Goal: Transaction & Acquisition: Purchase product/service

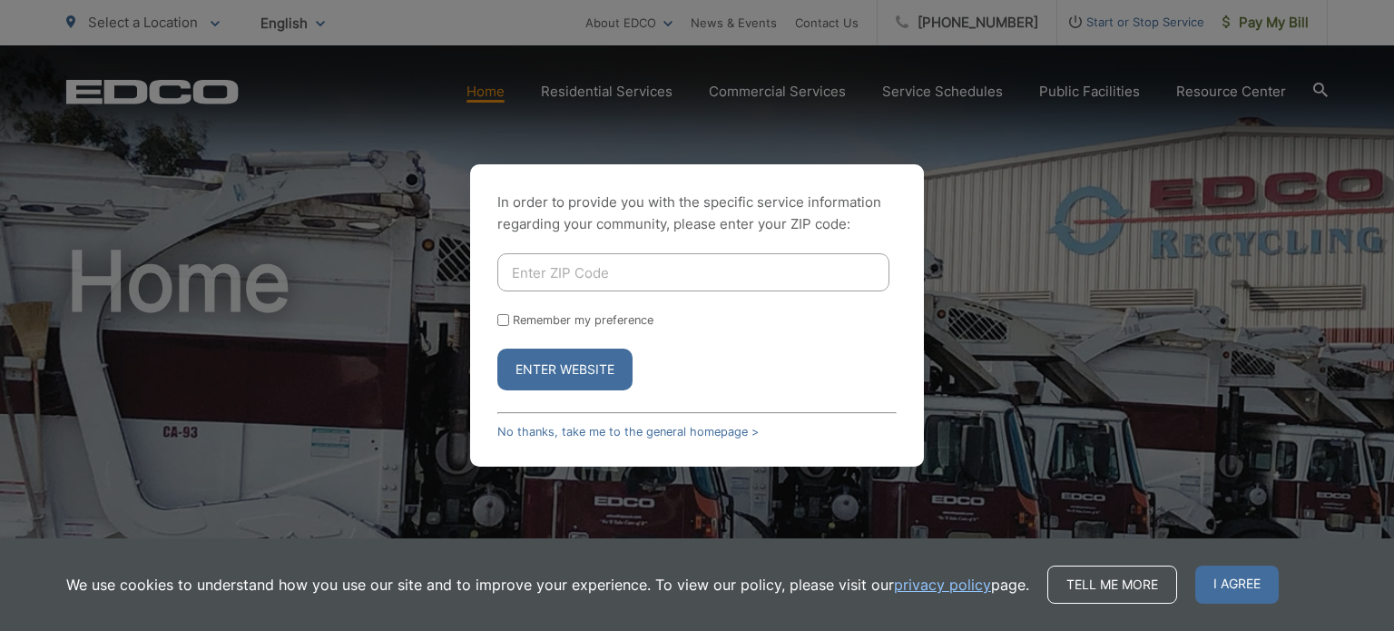
click at [617, 264] on input "Enter ZIP Code" at bounding box center [694, 272] width 392 height 38
type input "92078"
click at [498, 349] on button "Enter Website" at bounding box center [565, 370] width 135 height 42
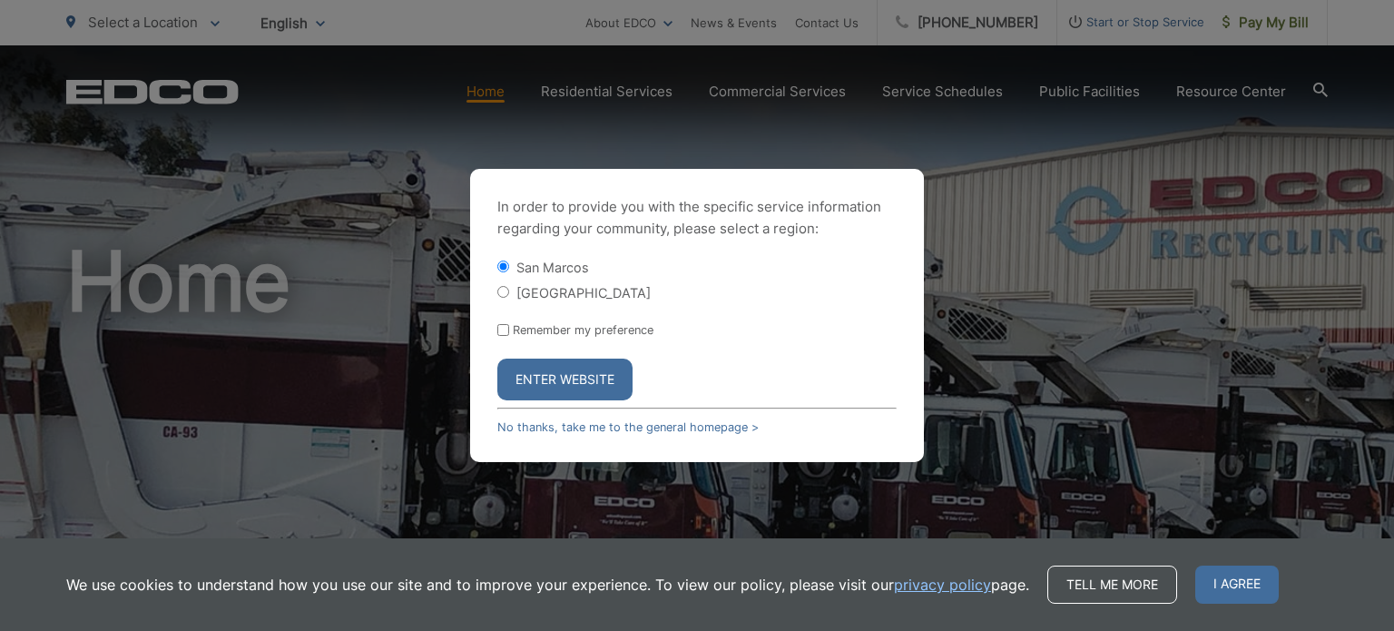
click at [575, 384] on button "Enter Website" at bounding box center [565, 380] width 135 height 42
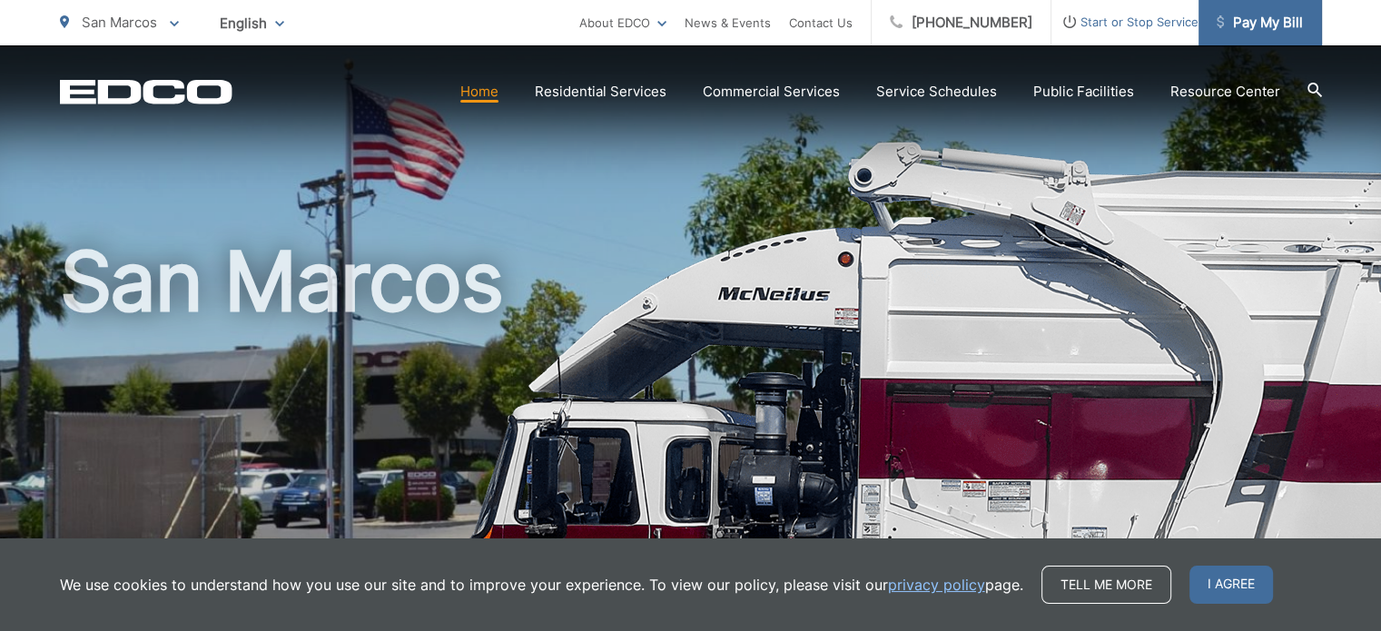
click at [1249, 26] on span "Pay My Bill" at bounding box center [1260, 23] width 86 height 22
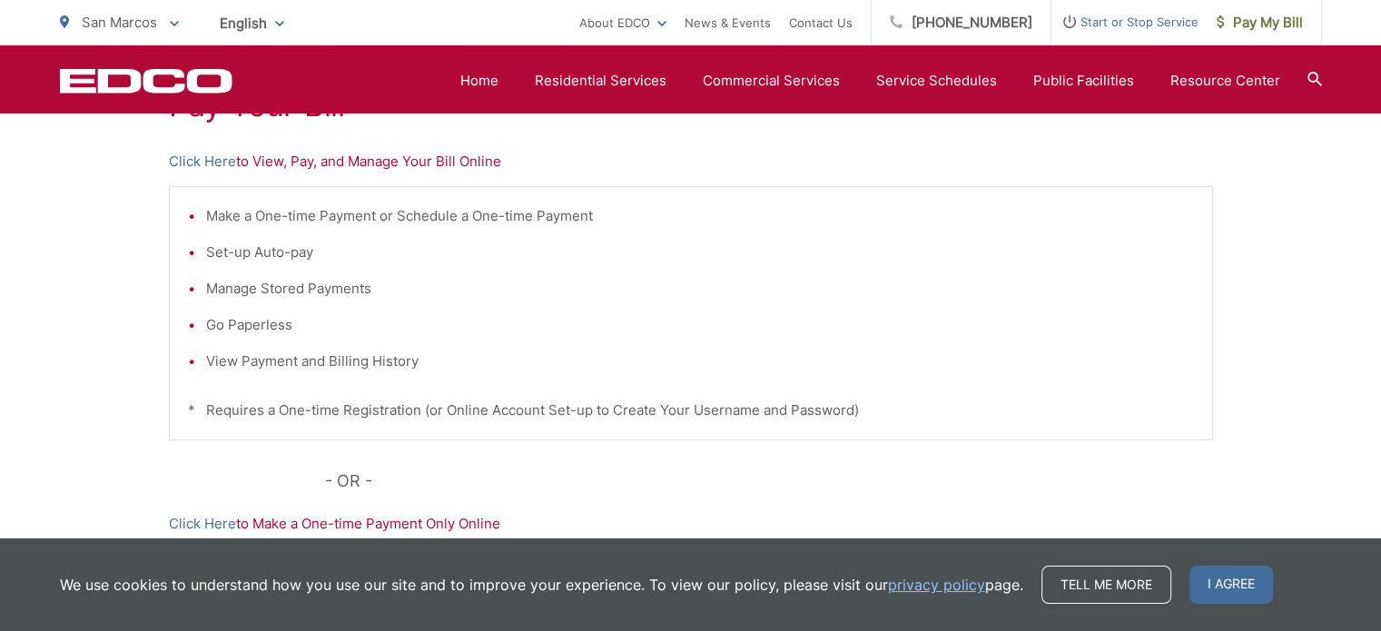
scroll to position [392, 0]
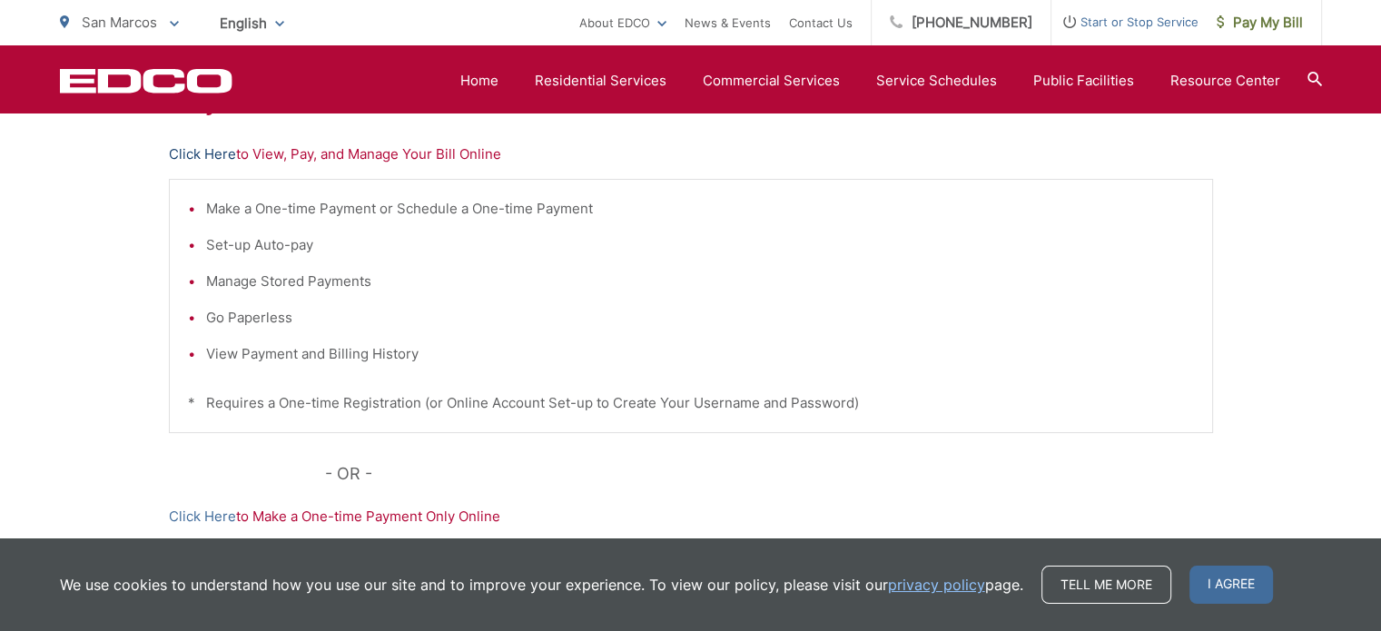
click at [206, 144] on link "Click Here" at bounding box center [202, 154] width 67 height 22
